Goal: Task Accomplishment & Management: Use online tool/utility

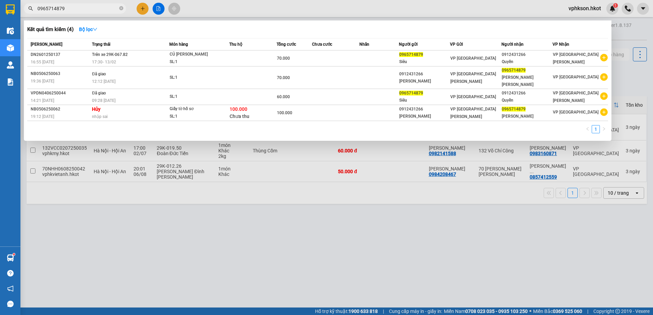
drag, startPoint x: 75, startPoint y: 10, endPoint x: 0, endPoint y: 9, distance: 74.9
click at [0, 9] on html "Kết quả [PERSON_NAME] ( 4 ) Bộ lọc Mã ĐH Trạng thái Món hàng Thu hộ Tổng [PERSO…" at bounding box center [326, 157] width 653 height 315
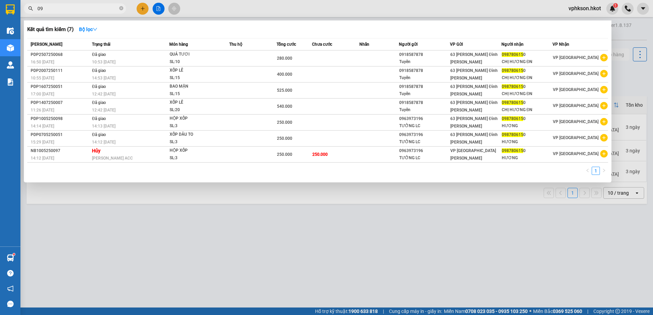
type input "0"
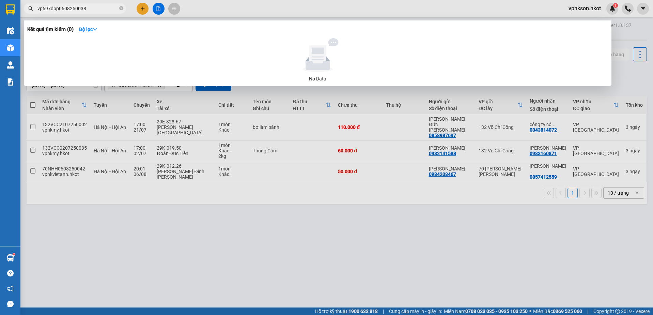
drag, startPoint x: 62, startPoint y: 8, endPoint x: 78, endPoint y: 11, distance: 16.6
click at [78, 11] on input "vp697dbp0608250038" at bounding box center [77, 8] width 80 height 7
click at [40, 10] on input "vp697dbp0608250038" at bounding box center [77, 8] width 80 height 7
click at [50, 9] on input "vp697dbp0608250038" at bounding box center [77, 8] width 80 height 7
click at [58, 10] on input "vp697dbp0608250038" at bounding box center [77, 8] width 80 height 7
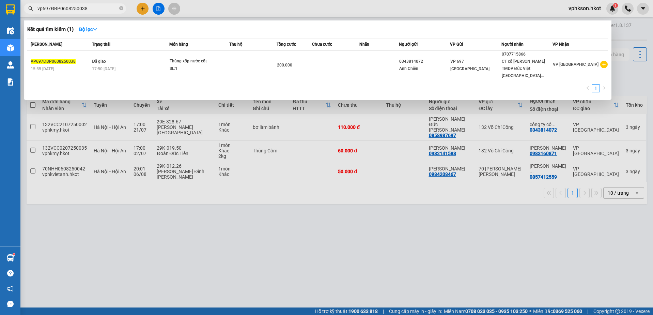
type input "vp697ĐBP0608250038"
drag, startPoint x: 86, startPoint y: 8, endPoint x: 30, endPoint y: 11, distance: 56.9
click at [30, 11] on span "vp697ĐBP0608250038" at bounding box center [75, 8] width 102 height 10
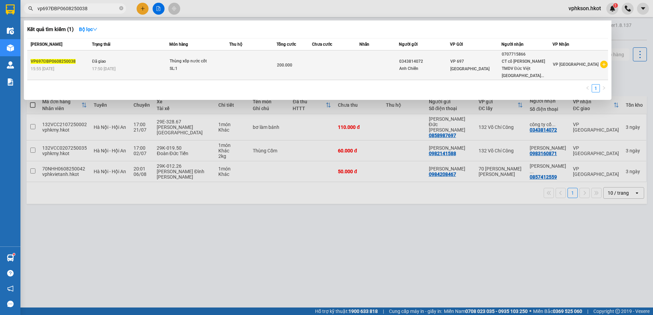
click at [292, 63] on span "200.000" at bounding box center [284, 65] width 15 height 5
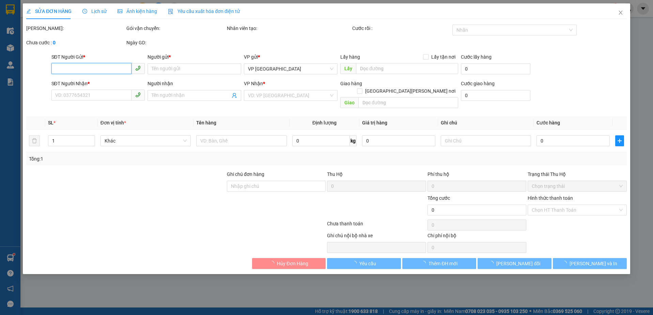
type input "0343814072"
type input "Anh Chiến"
type input "0707715866"
type input "CT cổ [PERSON_NAME] TMDV Đức Việt [GEOGRAPHIC_DATA]"
type input "200.000"
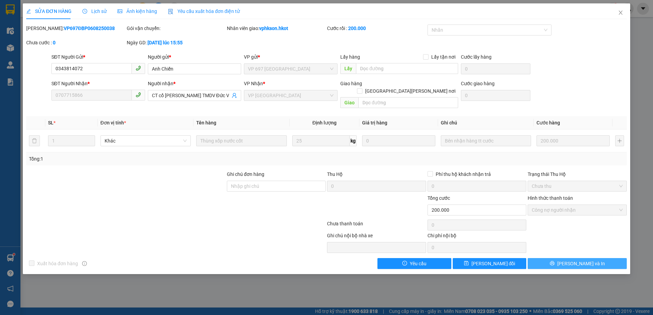
click at [555, 258] on button "[PERSON_NAME] và In" at bounding box center [576, 263] width 99 height 11
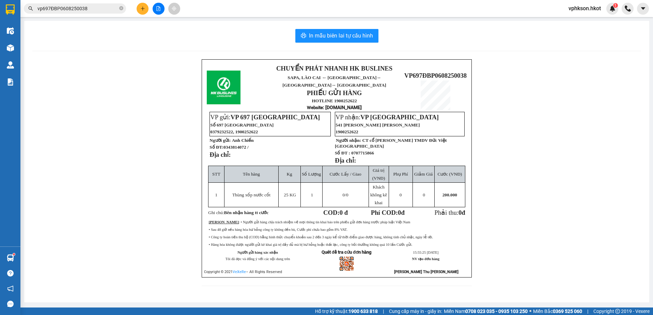
click at [102, 152] on div "CHUYỂN PHÁT NHANH HK BUSLINES SAPA, [GEOGRAPHIC_DATA] ↔ [GEOGRAPHIC_DATA] ↔ [GE…" at bounding box center [336, 176] width 608 height 235
